Goal: Task Accomplishment & Management: Complete application form

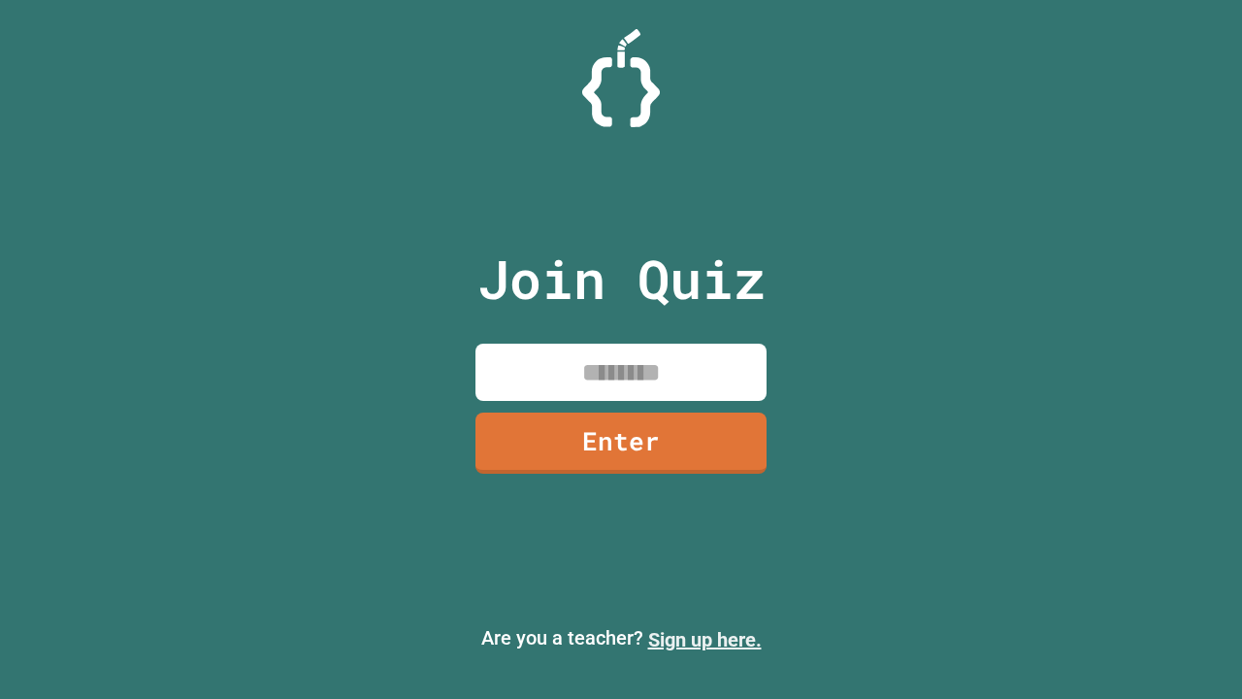
click at [705, 639] on link "Sign up here." at bounding box center [705, 639] width 114 height 23
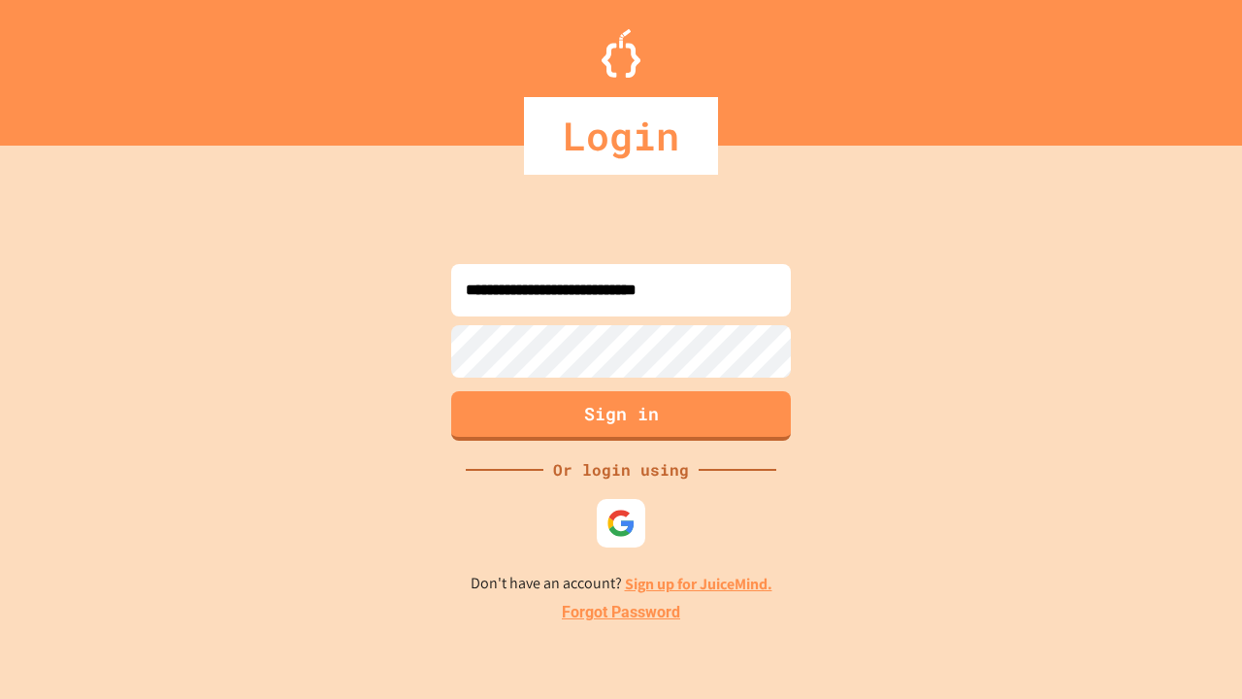
type input "**********"
